Goal: Task Accomplishment & Management: Manage account settings

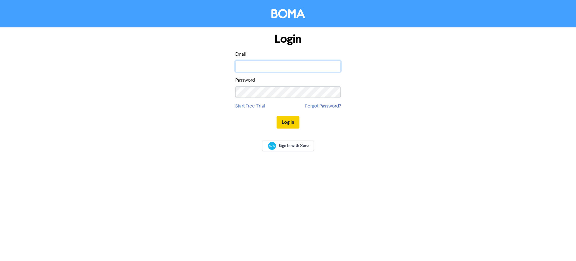
type input "[EMAIL_ADDRESS][DOMAIN_NAME]"
click at [288, 118] on button "Log In" at bounding box center [287, 122] width 23 height 13
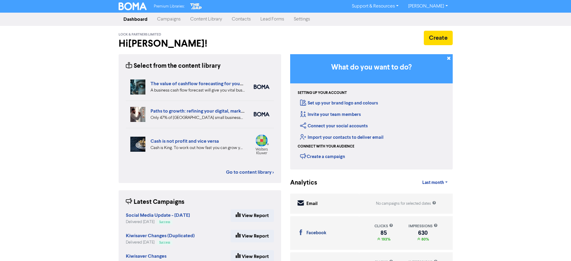
click at [170, 19] on link "Campaigns" at bounding box center [168, 19] width 33 height 12
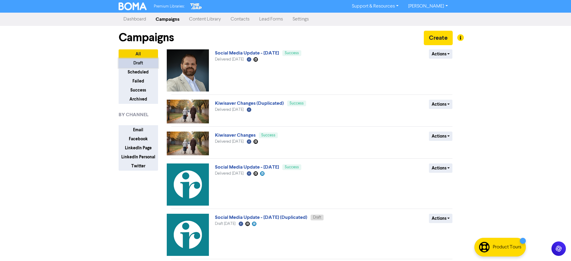
click at [131, 62] on button "Draft" at bounding box center [138, 62] width 39 height 9
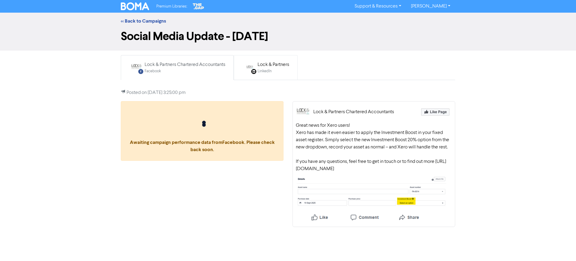
click at [276, 66] on div "Lock & Partners" at bounding box center [274, 64] width 32 height 7
click at [195, 70] on div "Facebook" at bounding box center [185, 71] width 81 height 6
click at [272, 67] on div "Lock & Partners" at bounding box center [274, 64] width 32 height 7
click at [195, 70] on div "Facebook" at bounding box center [185, 71] width 81 height 6
click at [160, 23] on link "<< Back to Campaigns" at bounding box center [143, 21] width 45 height 6
